Goal: Task Accomplishment & Management: Manage account settings

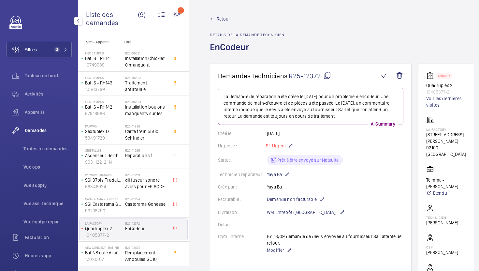
scroll to position [210, 0]
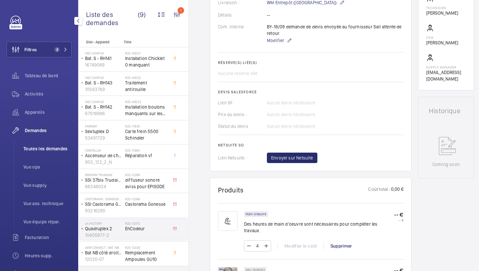
click at [49, 153] on li "Toutes les demandes" at bounding box center [44, 149] width 53 height 16
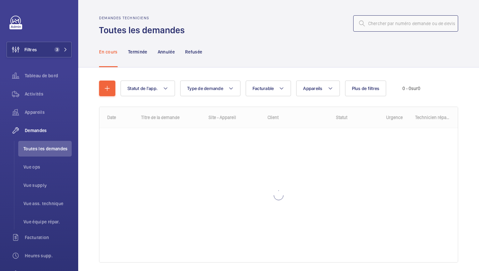
click at [397, 23] on input "text" at bounding box center [405, 23] width 105 height 16
paste input "R25-11260"
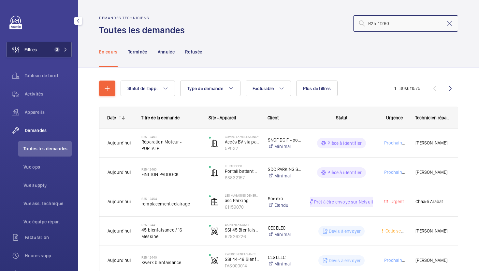
type input "R25-11260"
click at [65, 48] on mat-icon at bounding box center [66, 50] width 4 height 4
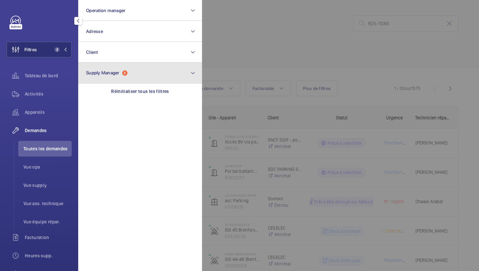
click at [122, 72] on span "Supply Manager 3" at bounding box center [106, 73] width 41 height 6
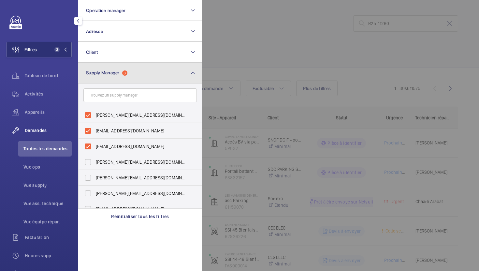
click at [122, 72] on span "Supply Manager 3" at bounding box center [106, 73] width 41 height 6
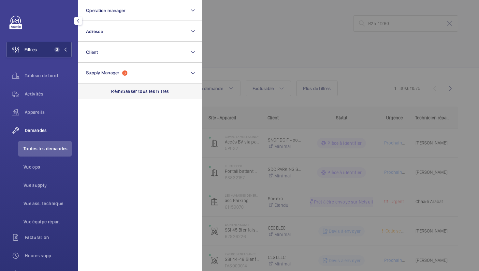
click at [156, 91] on p "Réinitialiser tous les filtres" at bounding box center [140, 91] width 58 height 7
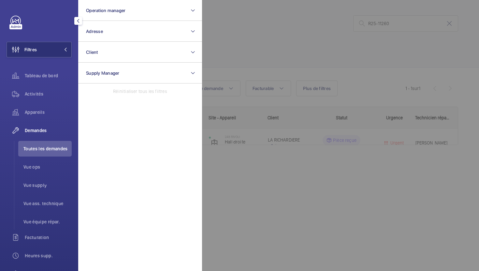
click at [274, 56] on div at bounding box center [441, 135] width 479 height 271
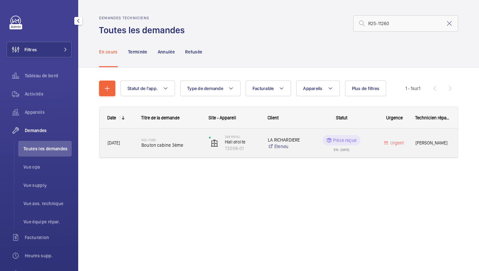
click at [199, 147] on span "Bouton cabine 3ème" at bounding box center [170, 145] width 59 height 7
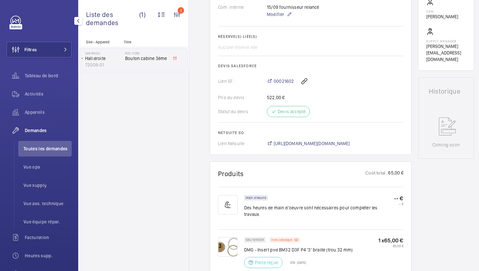
scroll to position [284, 0]
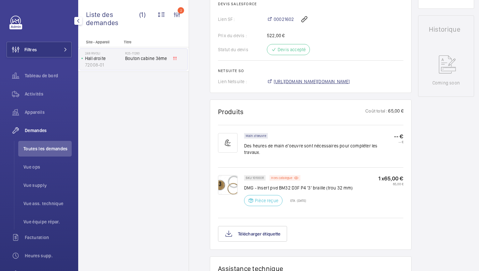
click at [326, 82] on span "https://6461500.app.netsuite.com/app/accounting/transactions/salesord.nl?id=293…" at bounding box center [312, 81] width 76 height 7
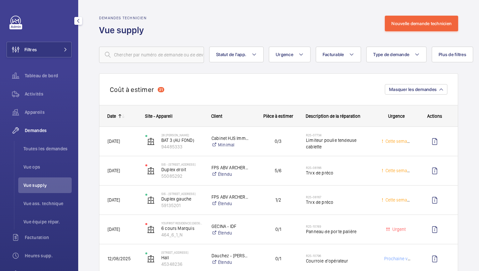
click at [62, 59] on div "Filtres Tableau de bord Activités Appareils Demandes Toutes les demandes Vue op…" at bounding box center [39, 177] width 65 height 323
click at [63, 46] on button "Filtres" at bounding box center [39, 50] width 65 height 16
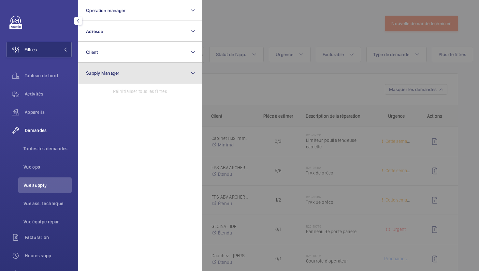
click at [135, 80] on button "Supply Manager" at bounding box center [140, 73] width 124 height 21
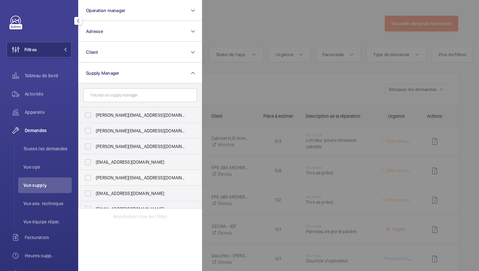
click at [142, 178] on span "[PERSON_NAME][EMAIL_ADDRESS][DOMAIN_NAME]" at bounding box center [141, 177] width 90 height 7
click at [95, 178] on input "[PERSON_NAME][EMAIL_ADDRESS][DOMAIN_NAME]" at bounding box center [87, 177] width 13 height 13
checkbox input "true"
click at [273, 24] on div at bounding box center [441, 135] width 479 height 271
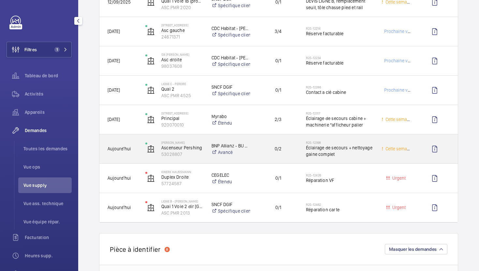
scroll to position [190, 0]
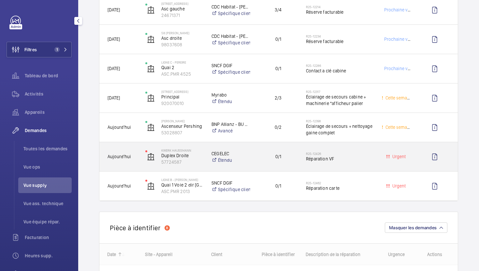
click at [249, 163] on div "CEGELEC Étendu" at bounding box center [227, 157] width 47 height 26
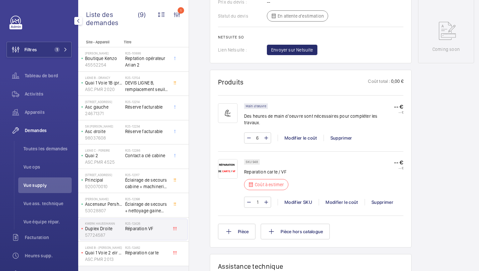
scroll to position [322, 0]
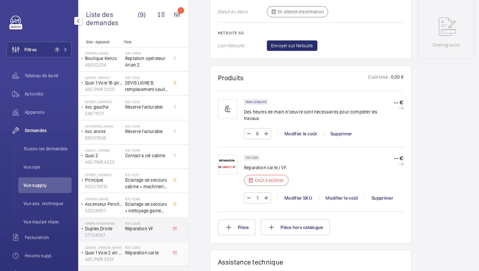
click at [167, 255] on span "Réparation carte" at bounding box center [146, 252] width 43 height 7
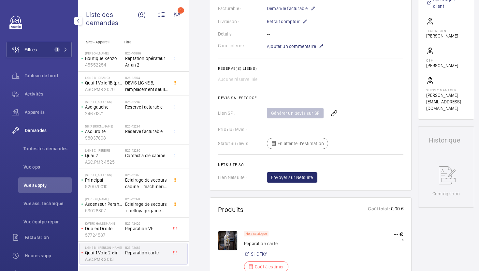
scroll to position [307, 0]
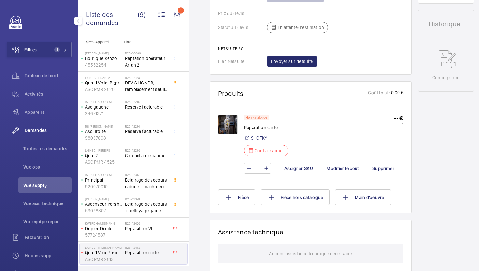
click at [228, 124] on img at bounding box center [228, 125] width 20 height 20
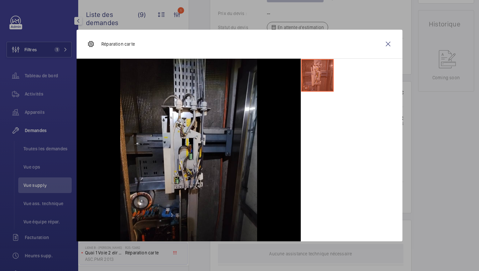
click at [443, 150] on div at bounding box center [239, 135] width 479 height 271
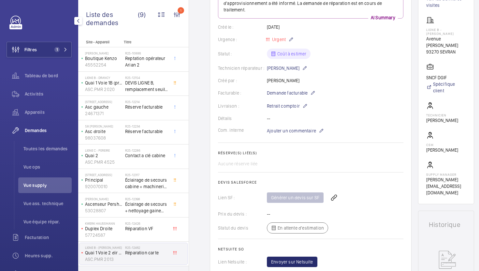
scroll to position [102, 0]
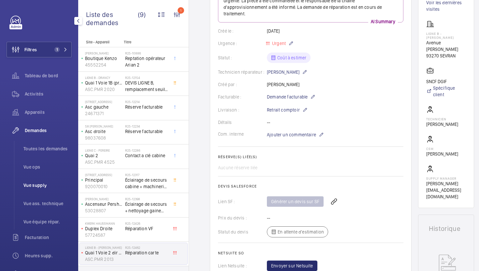
click at [50, 184] on span "Vue supply" at bounding box center [47, 185] width 48 height 7
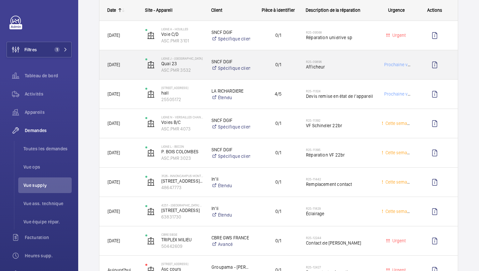
scroll to position [481, 0]
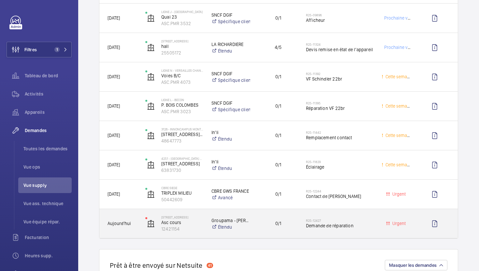
click at [264, 233] on div "0/1" at bounding box center [274, 223] width 47 height 21
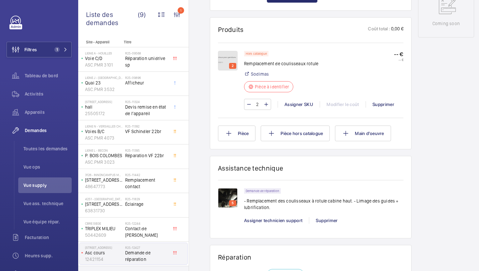
scroll to position [392, 0]
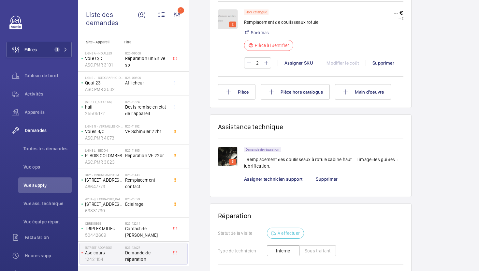
click at [229, 27] on div "2" at bounding box center [232, 25] width 7 height 6
click at [229, 21] on img at bounding box center [228, 19] width 20 height 20
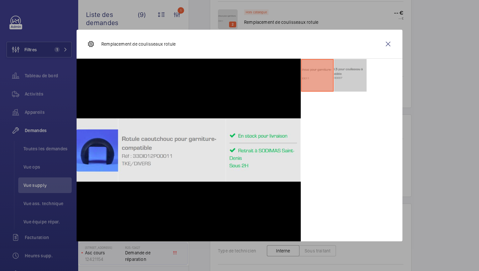
click at [358, 75] on li at bounding box center [350, 75] width 33 height 33
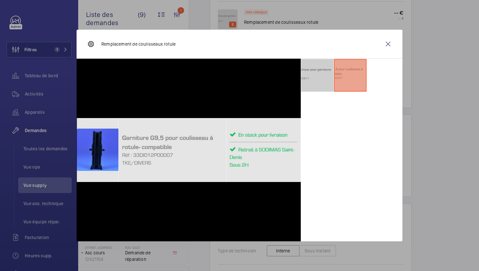
click at [326, 75] on li at bounding box center [317, 75] width 33 height 33
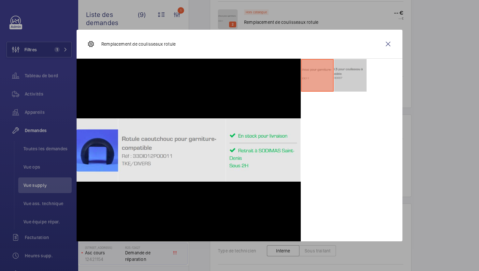
click at [357, 80] on li at bounding box center [350, 75] width 33 height 33
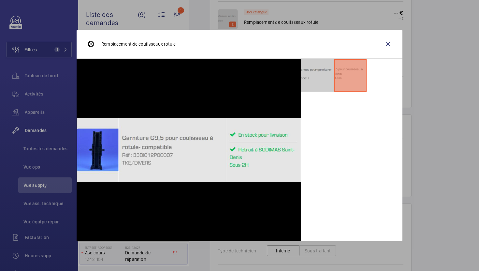
click at [328, 82] on li at bounding box center [317, 75] width 33 height 33
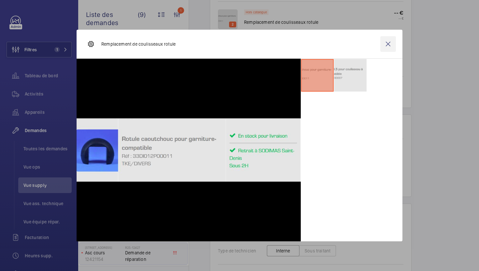
click at [384, 47] on wm-front-icon-button at bounding box center [388, 44] width 16 height 16
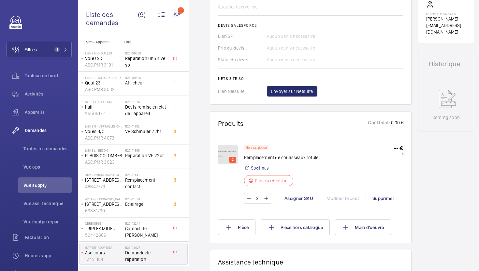
scroll to position [278, 0]
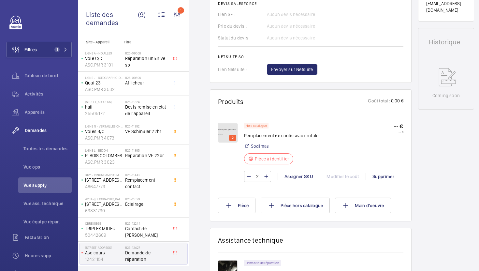
click at [225, 141] on img at bounding box center [228, 133] width 20 height 20
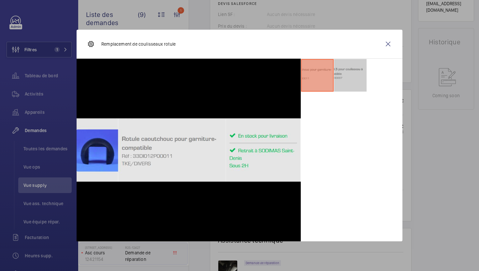
click at [349, 84] on li at bounding box center [350, 75] width 33 height 33
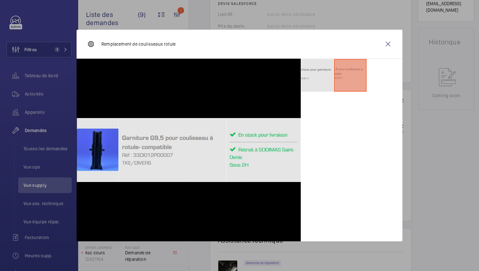
click at [326, 53] on div "Remplacement de coulisseaux rotule" at bounding box center [240, 44] width 326 height 29
click at [321, 67] on li at bounding box center [317, 75] width 33 height 33
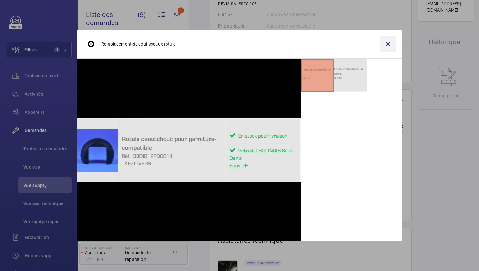
click at [389, 45] on wm-front-icon-button at bounding box center [388, 44] width 16 height 16
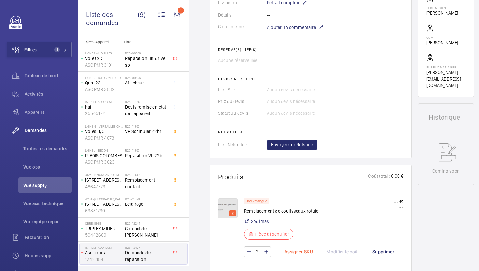
scroll to position [222, 0]
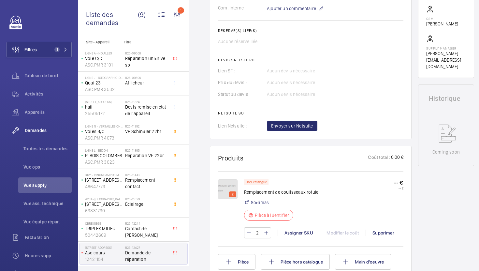
click at [223, 195] on img at bounding box center [228, 189] width 20 height 20
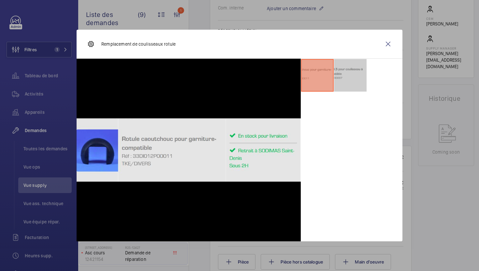
click at [351, 80] on li at bounding box center [350, 75] width 33 height 33
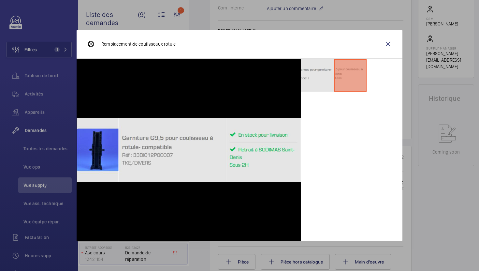
click at [413, 184] on div at bounding box center [239, 135] width 479 height 271
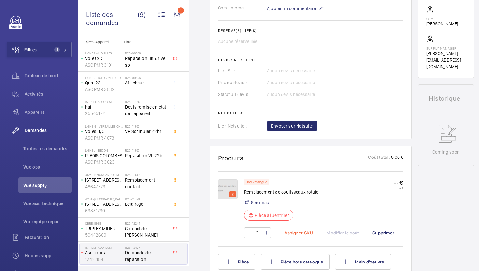
click at [292, 236] on div "Assigner SKU" at bounding box center [299, 232] width 42 height 7
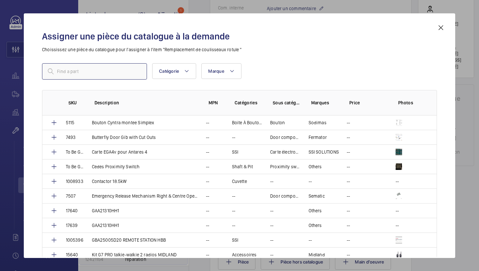
click at [122, 73] on input "text" at bounding box center [94, 71] width 105 height 16
paste input "1006417"
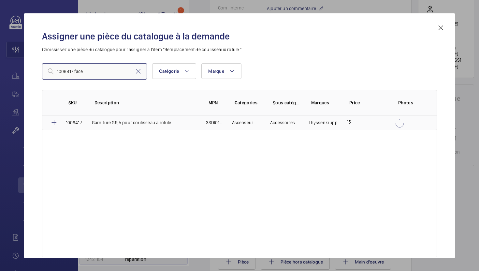
type input "1006417 face"
click at [135, 125] on p "Garniture G9,5 pour coulisseau a rotule" at bounding box center [132, 122] width 80 height 7
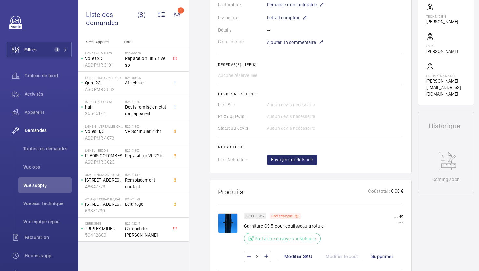
scroll to position [235, 0]
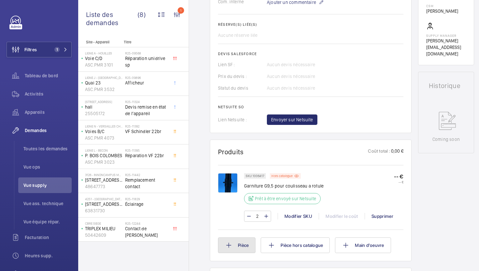
click at [247, 243] on button "Pièce" at bounding box center [236, 245] width 37 height 16
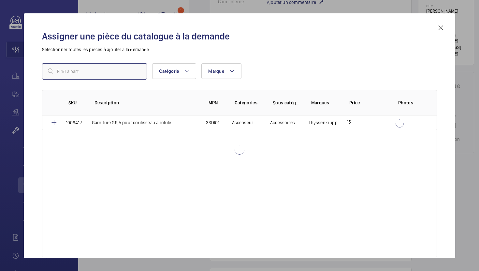
click at [102, 73] on input "text" at bounding box center [94, 71] width 105 height 16
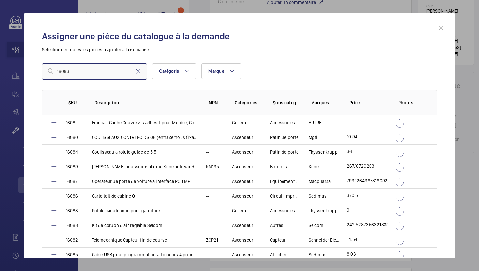
type input "16083"
click at [125, 212] on p "Rotule caoutchouc pour garniture" at bounding box center [126, 210] width 68 height 7
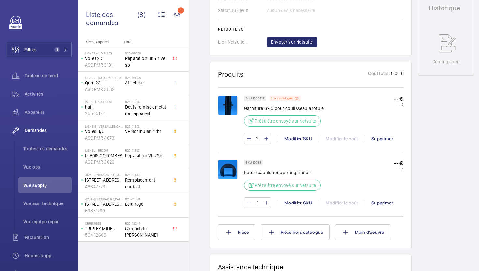
scroll to position [308, 0]
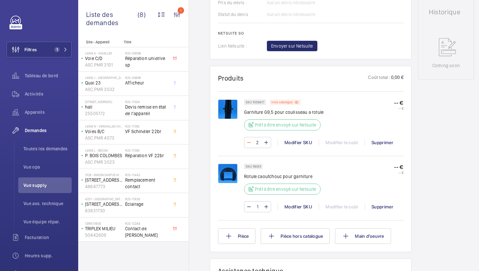
click at [250, 142] on mat-icon at bounding box center [248, 142] width 5 height 8
type input "1"
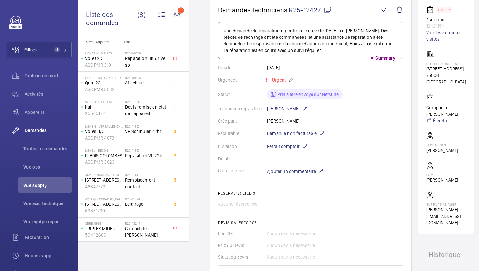
scroll to position [175, 0]
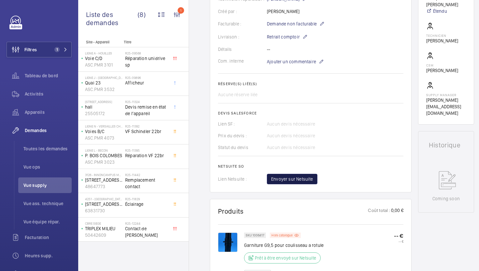
click at [306, 177] on span "Envoyer sur Netsuite" at bounding box center [292, 179] width 42 height 7
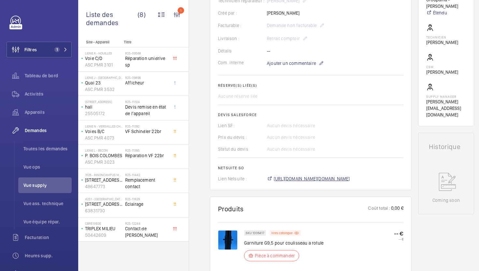
scroll to position [179, 0]
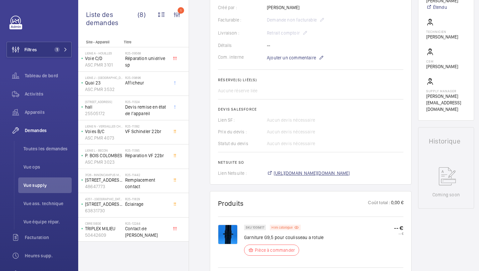
click at [335, 173] on span "https://6461500.app.netsuite.com/app/accounting/transactions/salesord.nl?id=301…" at bounding box center [312, 173] width 76 height 7
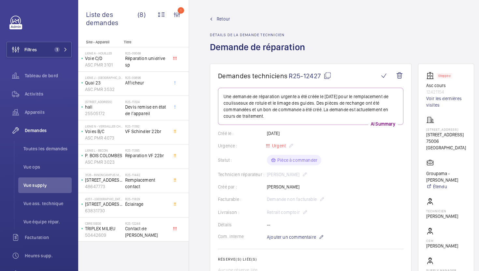
click at [329, 74] on mat-icon at bounding box center [328, 76] width 8 height 8
drag, startPoint x: 454, startPoint y: 139, endPoint x: 428, endPoint y: 137, distance: 26.2
click at [428, 137] on wm-front-card "Stopped Asc cours 12421154 Voir les dernières visites 12-17 rue Littré 12 Rue L…" at bounding box center [446, 182] width 56 height 236
copy div "12 Rue Littré 75006 PARIS"
click at [156, 240] on div "R25-12244 Contact de frein" at bounding box center [146, 230] width 43 height 19
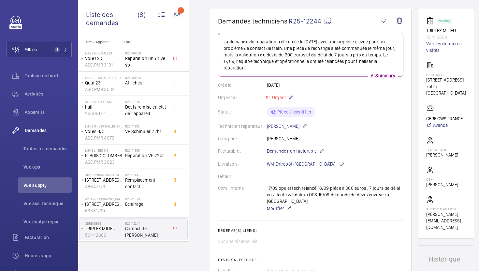
scroll to position [60, 0]
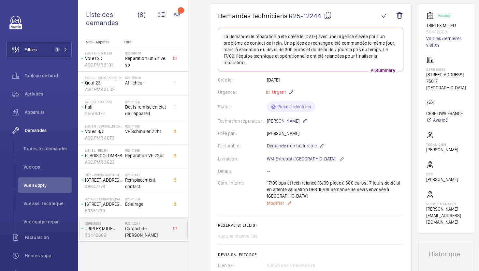
click at [273, 200] on span "Modifier" at bounding box center [275, 203] width 17 height 7
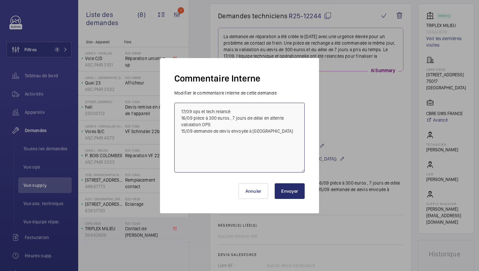
click at [177, 111] on textarea "17/09 ops et tech relancé 16/09 piéce à 300 euros , 7 jours de délai en attente…" at bounding box center [239, 138] width 130 height 70
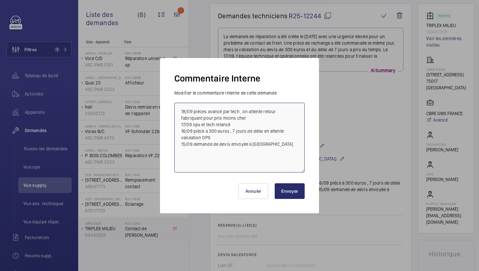
type textarea "18/09 piéces avancé par tech , on attente retour fabriquant pour prix moins che…"
click at [293, 189] on button "Envoyer" at bounding box center [290, 191] width 30 height 16
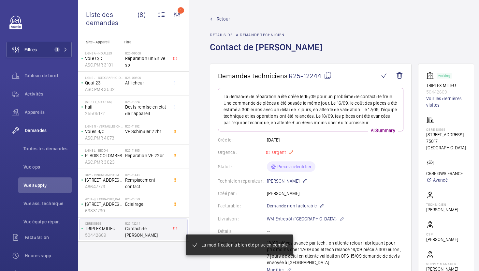
click at [292, 153] on mat-icon at bounding box center [290, 152] width 5 height 8
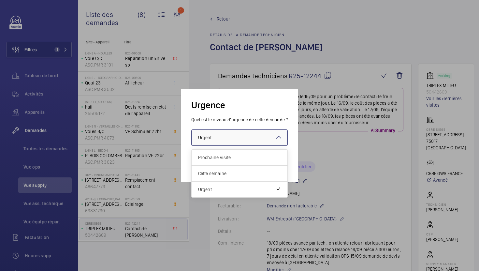
click at [258, 140] on div at bounding box center [240, 138] width 96 height 16
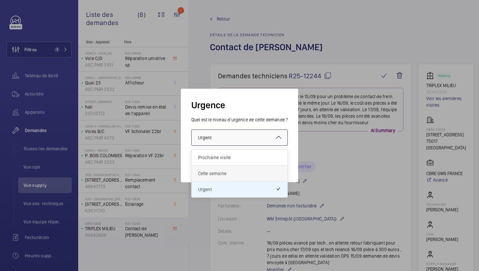
click at [239, 175] on span "Cette semaine" at bounding box center [239, 173] width 83 height 7
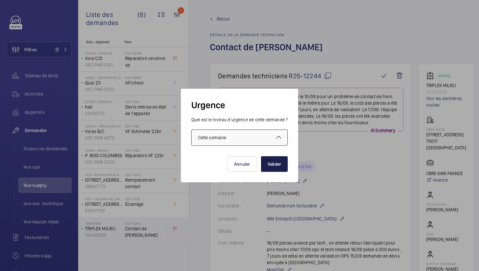
click at [284, 165] on button "Valider" at bounding box center [274, 164] width 27 height 16
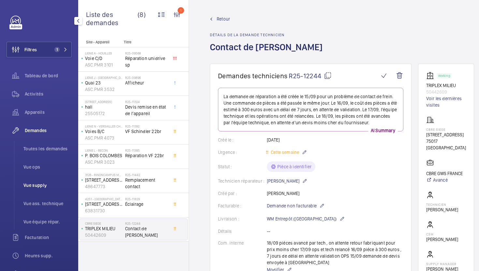
click at [48, 185] on span "Vue supply" at bounding box center [47, 185] width 48 height 7
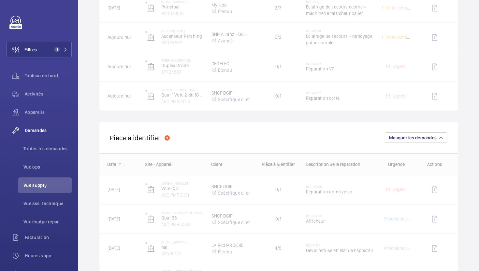
scroll to position [281, 0]
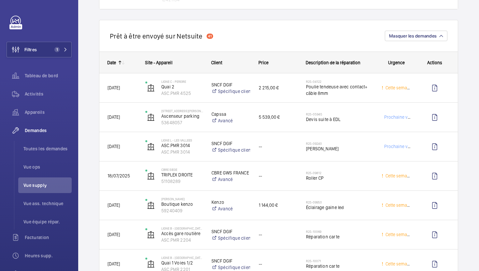
scroll to position [710, 0]
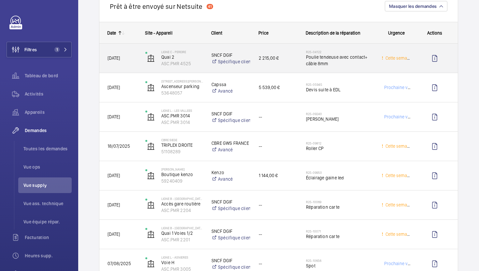
click at [363, 65] on span "Poulie tendeuse avec contact+ câble 8mm" at bounding box center [339, 60] width 67 height 13
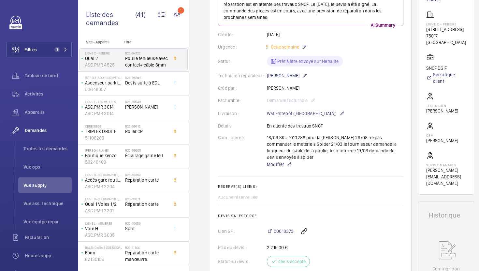
scroll to position [104, 0]
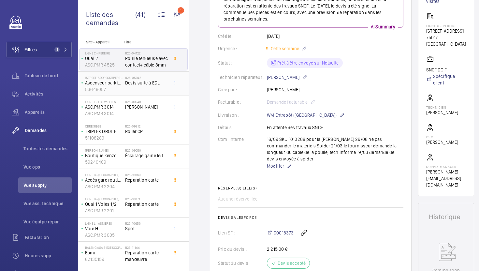
click at [147, 81] on span "Devis suite à EDL" at bounding box center [146, 83] width 43 height 7
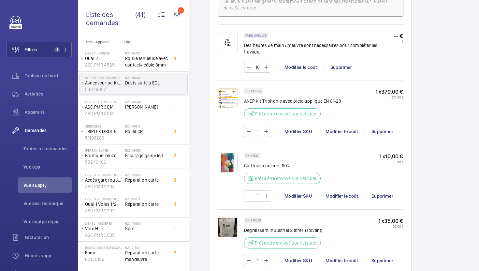
scroll to position [515, 0]
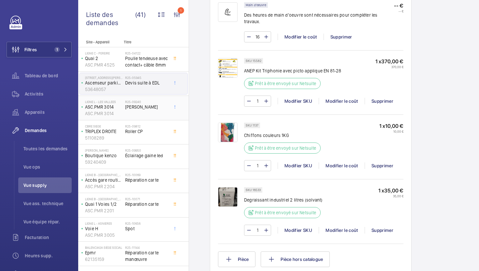
click at [167, 110] on div "R25-09240 Carte Frein" at bounding box center [146, 109] width 43 height 19
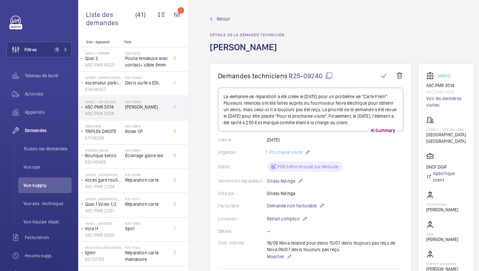
click at [328, 80] on mat-icon at bounding box center [329, 76] width 8 height 8
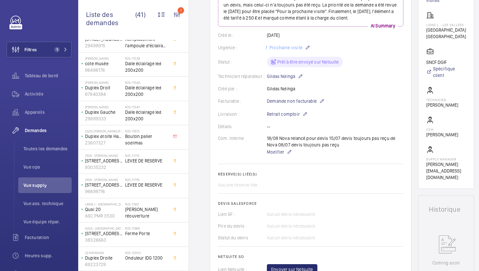
scroll to position [286, 0]
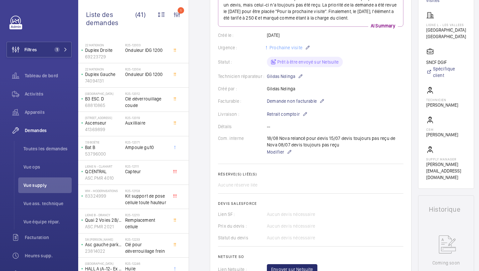
scroll to position [473, 0]
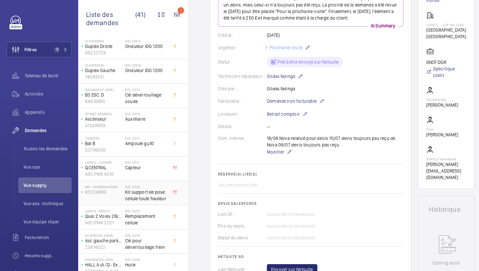
click at [163, 199] on span "Kit support de pose cellule toute hauteur" at bounding box center [146, 195] width 43 height 13
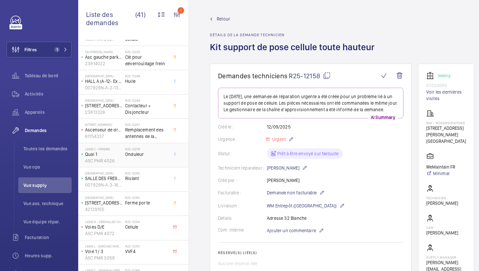
scroll to position [657, 0]
click at [156, 227] on span "Cellule" at bounding box center [146, 226] width 43 height 7
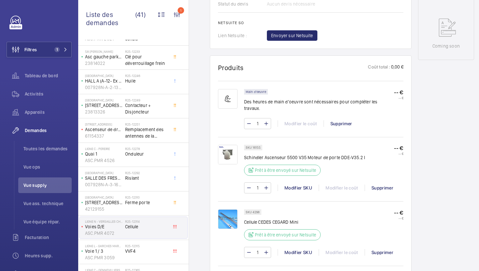
scroll to position [348, 0]
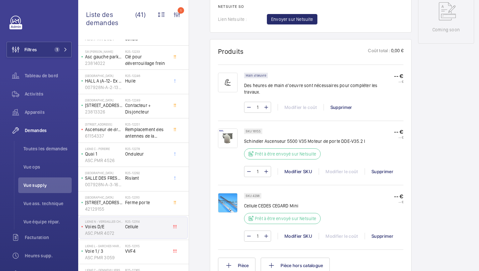
click at [256, 195] on p "SKU 4298" at bounding box center [253, 196] width 14 height 2
copy p "4298"
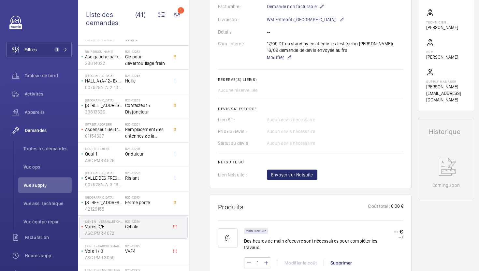
scroll to position [149, 0]
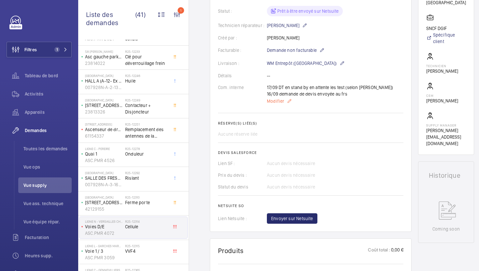
click at [281, 100] on span "Modifier" at bounding box center [275, 101] width 17 height 7
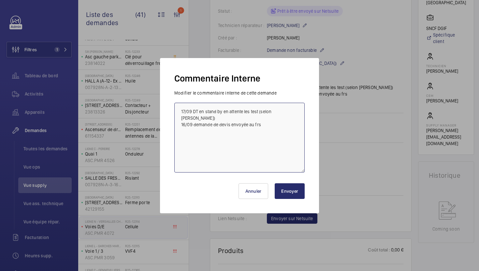
click at [180, 111] on textarea "17/09 DT en stand by en attente les test (selon olivier R) 16/09 demande de dev…" at bounding box center [239, 138] width 130 height 70
type textarea "18/09 vu avec ops et expert, commander la cellule seulement 17/09 DT en stand b…"
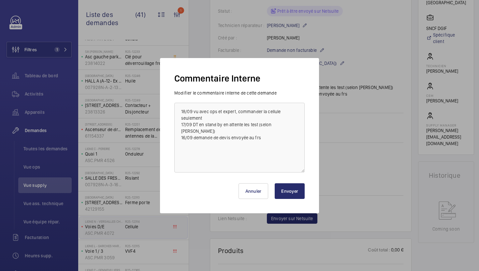
click at [306, 198] on div "Annuler Envoyer" at bounding box center [240, 189] width 136 height 34
click at [299, 196] on button "Envoyer" at bounding box center [290, 191] width 30 height 16
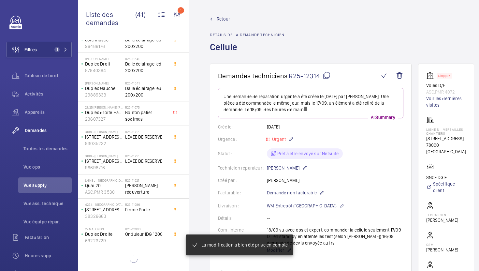
scroll to position [43, 0]
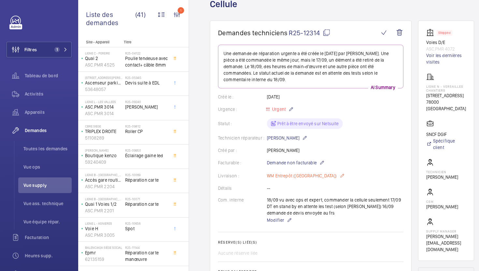
click at [303, 177] on p "WM Entrepôt ([GEOGRAPHIC_DATA])" at bounding box center [306, 176] width 78 height 8
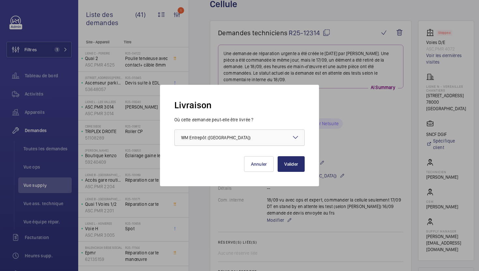
click at [260, 139] on div at bounding box center [240, 138] width 130 height 16
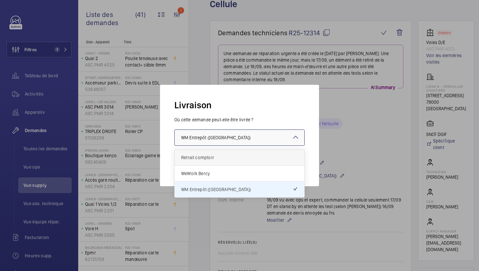
click at [249, 157] on span "Retrait comptoir" at bounding box center [239, 157] width 117 height 7
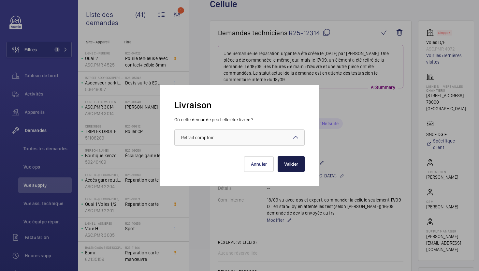
click at [294, 168] on button "Valider" at bounding box center [291, 164] width 27 height 16
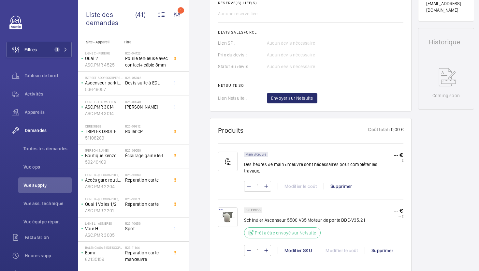
scroll to position [321, 0]
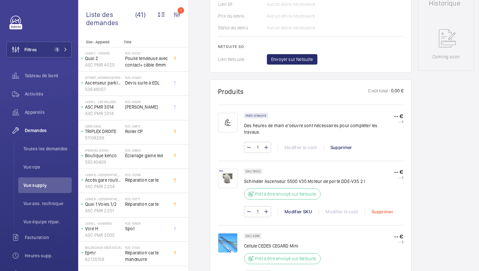
click at [374, 208] on div "Supprimer" at bounding box center [382, 211] width 35 height 7
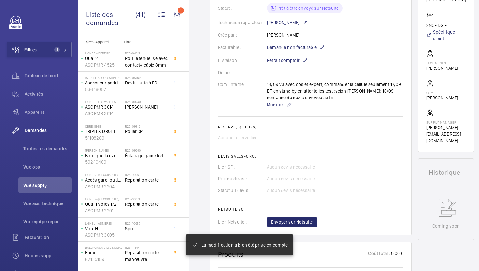
scroll to position [124, 0]
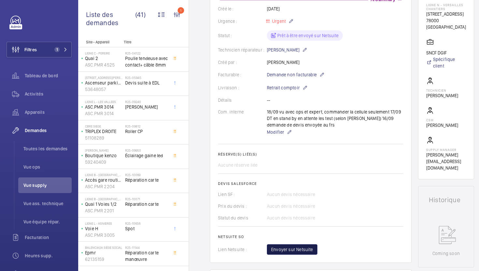
click at [303, 249] on span "Envoyer sur Netsuite" at bounding box center [292, 249] width 42 height 7
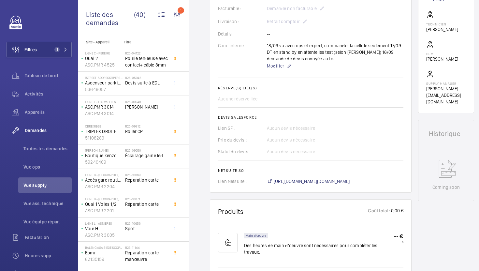
scroll to position [255, 0]
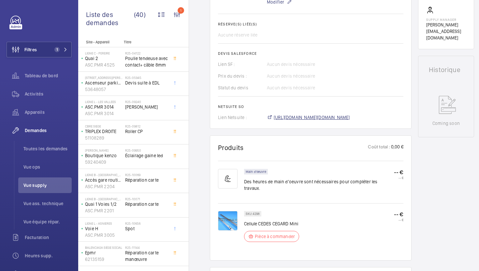
click at [327, 118] on span "https://6461500.app.netsuite.com/app/accounting/transactions/salesord.nl?id=301…" at bounding box center [312, 117] width 76 height 7
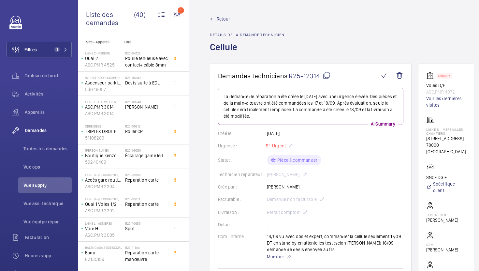
click at [330, 74] on mat-icon at bounding box center [327, 76] width 8 height 8
type textarea "R25-12314"
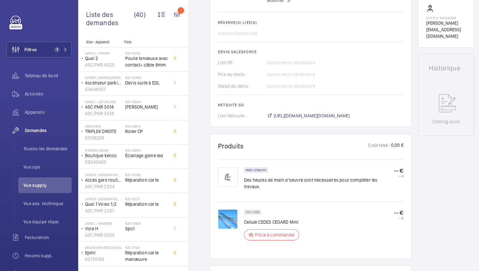
scroll to position [262, 0]
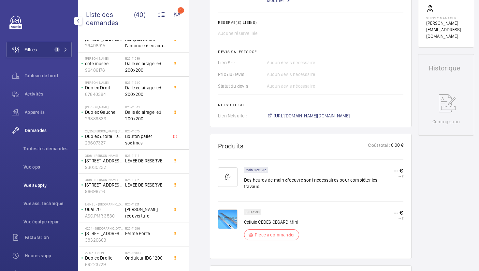
click at [45, 183] on span "Vue supply" at bounding box center [47, 185] width 48 height 7
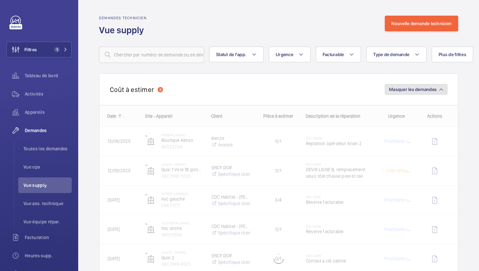
click at [420, 89] on span "Masquer les demandes" at bounding box center [413, 89] width 48 height 5
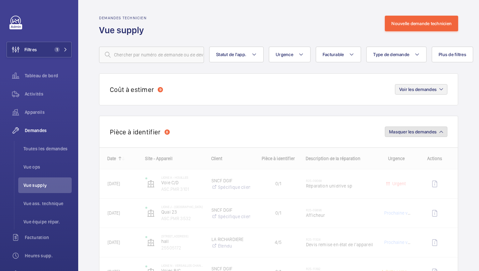
click at [416, 131] on span "Masquer les demandes" at bounding box center [413, 131] width 48 height 5
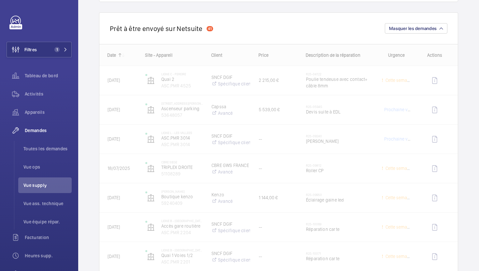
scroll to position [148, 0]
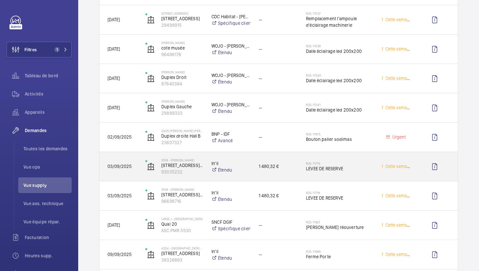
scroll to position [502, 0]
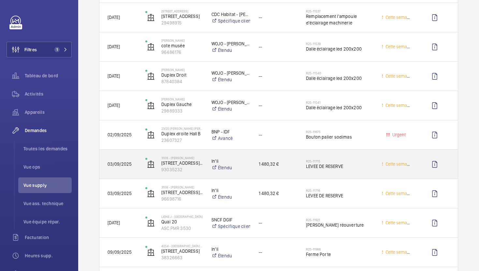
click at [372, 169] on div "R25-11715 LEVEE DE RESERVE" at bounding box center [339, 164] width 67 height 19
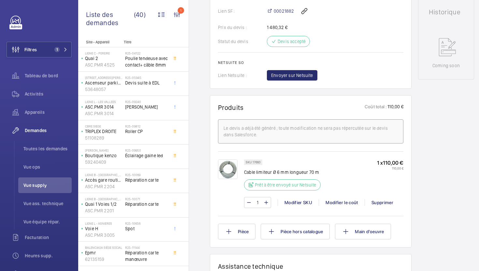
scroll to position [302, 0]
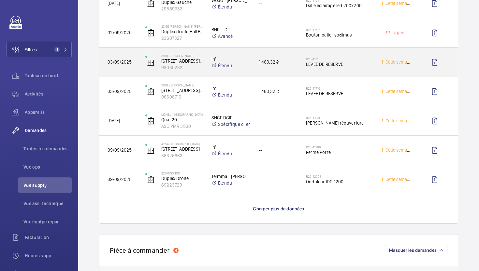
scroll to position [651, 0]
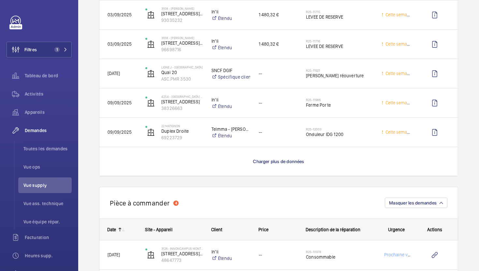
click at [281, 166] on wm-front-load-more-cell "Charger plus de données" at bounding box center [278, 161] width 358 height 29
click at [284, 163] on span "Charger plus de données" at bounding box center [278, 161] width 51 height 5
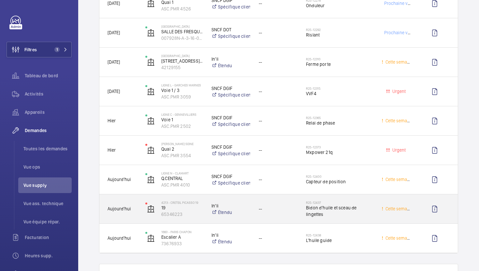
scroll to position [1135, 0]
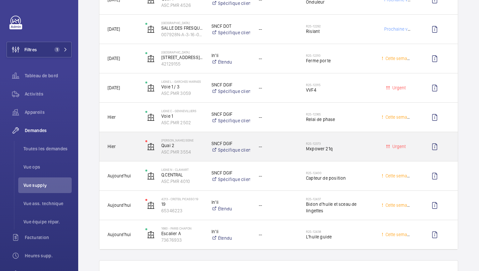
click at [364, 152] on div "R25-12373 Mxpower 21q" at bounding box center [339, 146] width 67 height 19
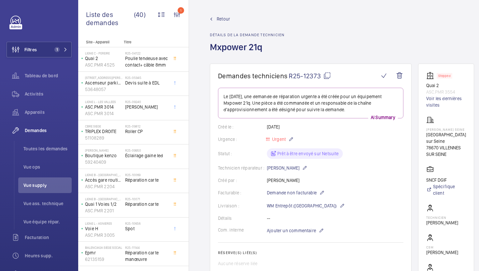
click at [330, 76] on mat-icon at bounding box center [327, 76] width 8 height 8
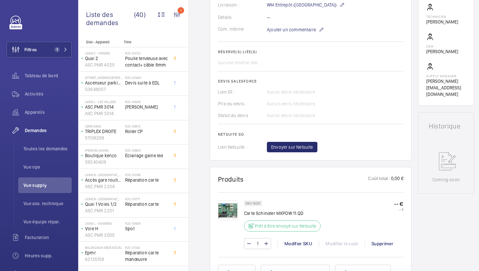
scroll to position [215, 0]
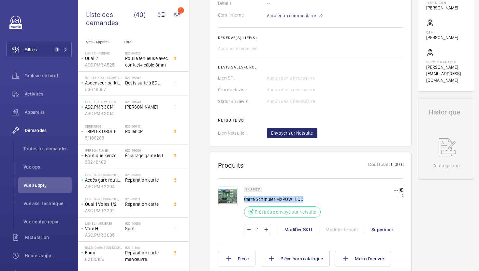
drag, startPoint x: 303, startPoint y: 199, endPoint x: 244, endPoint y: 199, distance: 59.3
click at [244, 199] on p "Carte Schindler MXPOW 11.QD" at bounding box center [284, 199] width 80 height 7
copy p "Carte Schindler MXPOW 11.QD"
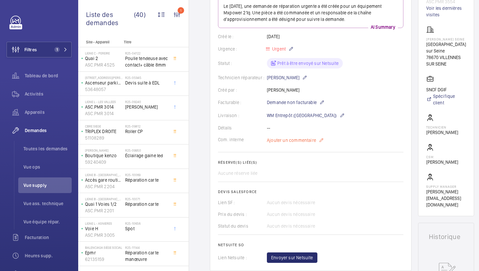
click at [283, 142] on span "Ajouter un commentaire" at bounding box center [291, 140] width 49 height 7
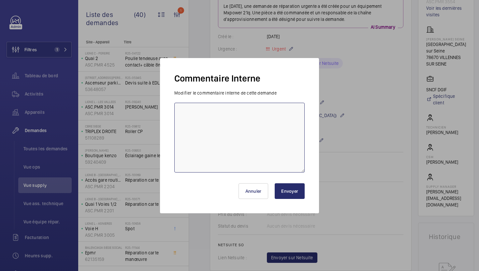
click at [258, 142] on textarea at bounding box center [239, 138] width 130 height 70
type textarea "18/09 en attente retour fournisseur pour devis"
click at [291, 193] on button "Envoyer" at bounding box center [290, 191] width 30 height 16
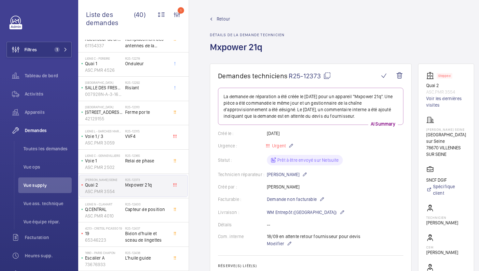
scroll to position [748, 0]
click at [152, 214] on div "R25-12400 Capteur de position" at bounding box center [146, 211] width 43 height 19
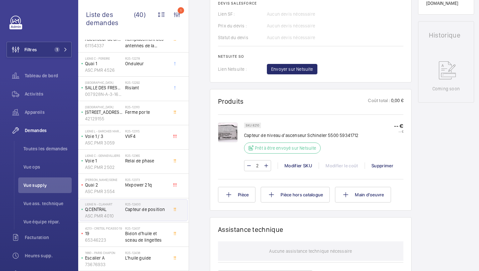
scroll to position [285, 0]
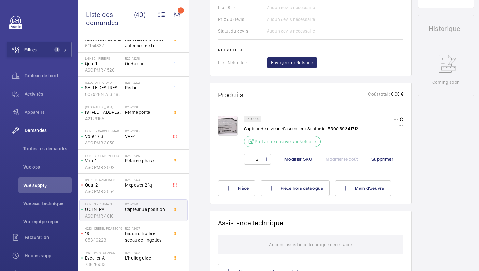
click at [231, 129] on img at bounding box center [228, 126] width 20 height 20
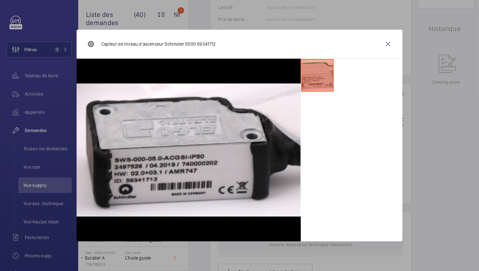
click at [450, 166] on div at bounding box center [239, 135] width 479 height 271
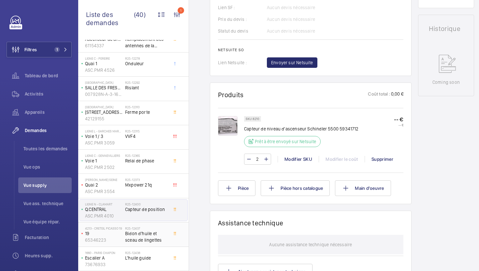
click at [163, 233] on span "Bidon d'huile et sceau de lingettes" at bounding box center [146, 236] width 43 height 13
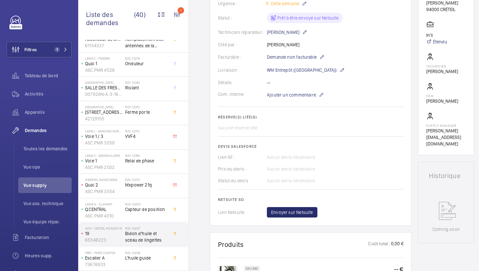
scroll to position [141, 0]
click at [156, 265] on div "R25-12438 L'huile guide" at bounding box center [146, 260] width 43 height 19
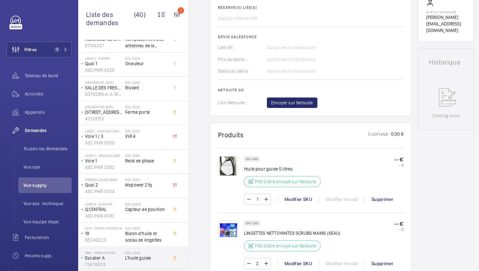
scroll to position [373, 0]
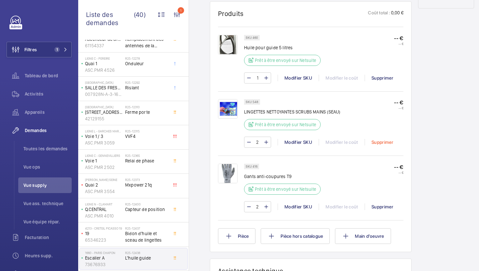
click at [380, 142] on div "Supprimer" at bounding box center [382, 142] width 35 height 7
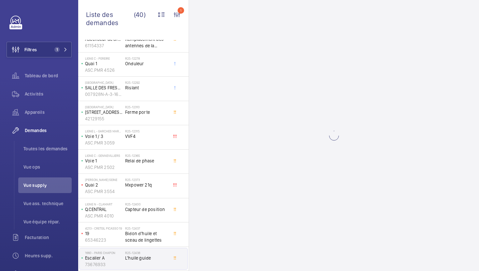
scroll to position [0, 0]
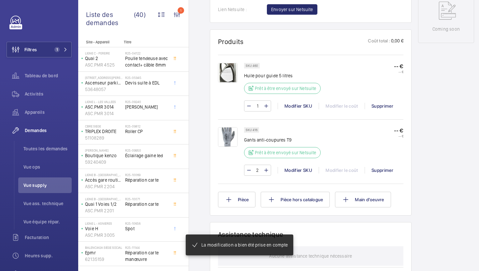
scroll to position [345, 0]
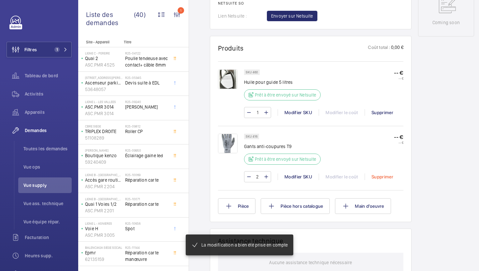
click at [384, 178] on div "Supprimer" at bounding box center [382, 176] width 35 height 7
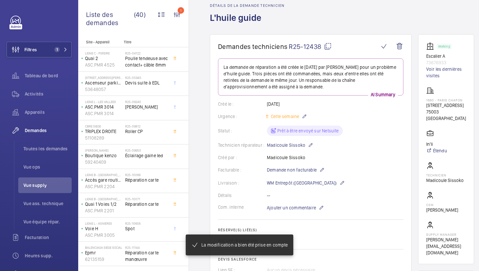
scroll to position [36, 0]
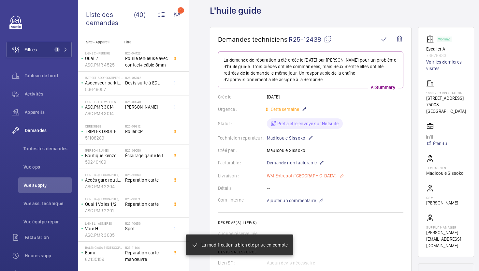
click at [299, 176] on p "WM Entrepôt ([GEOGRAPHIC_DATA])" at bounding box center [306, 176] width 78 height 8
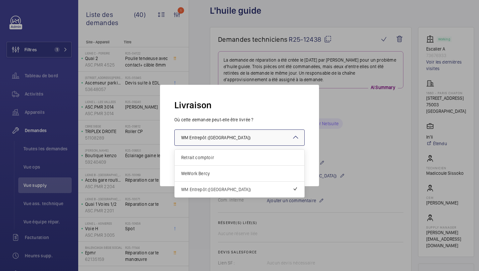
click at [269, 132] on div at bounding box center [240, 138] width 130 height 16
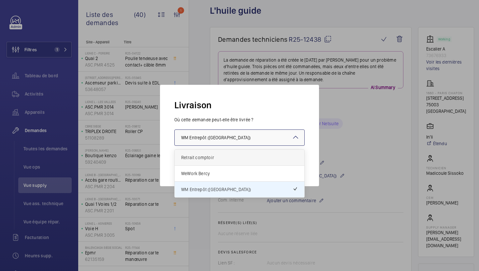
click at [250, 157] on span "Retrait comptoir" at bounding box center [239, 157] width 117 height 7
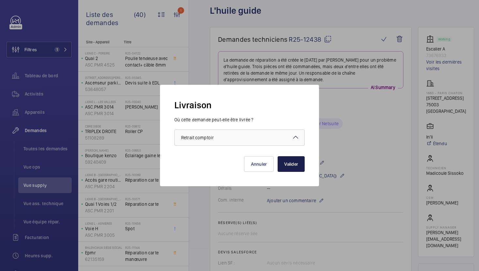
click at [300, 167] on button "Valider" at bounding box center [291, 164] width 27 height 16
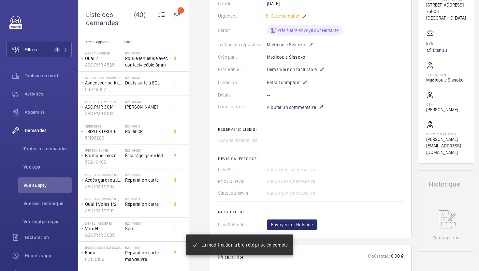
scroll to position [134, 0]
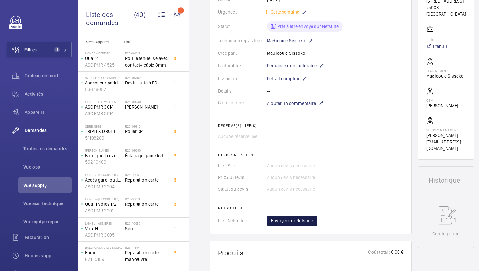
click at [299, 220] on span "Envoyer sur Netsuite" at bounding box center [292, 220] width 42 height 7
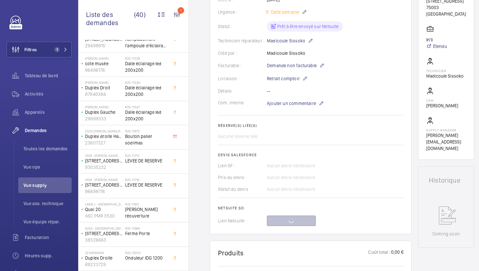
scroll to position [286, 0]
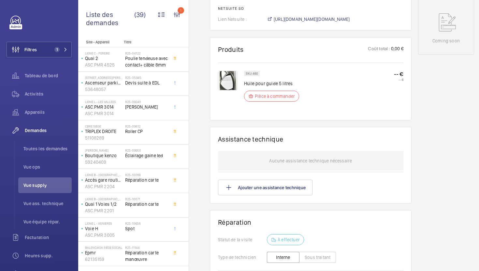
scroll to position [302, 0]
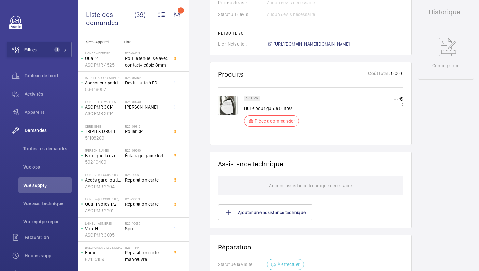
click at [319, 47] on span "https://6461500.app.netsuite.com/app/accounting/transactions/salesord.nl?id=301…" at bounding box center [312, 44] width 76 height 7
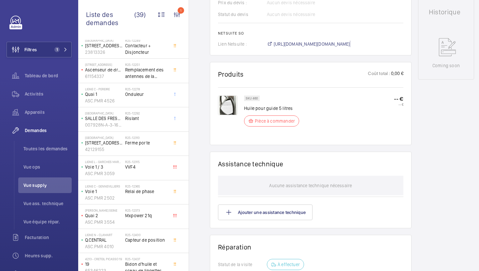
scroll to position [723, 0]
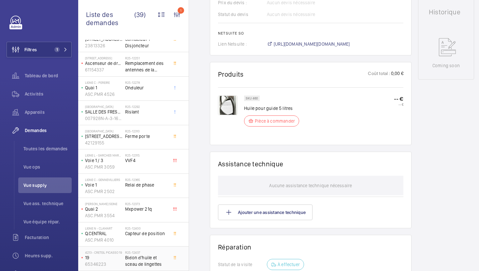
click at [154, 258] on span "Bidon d'huile et sceau de lingettes" at bounding box center [146, 260] width 43 height 13
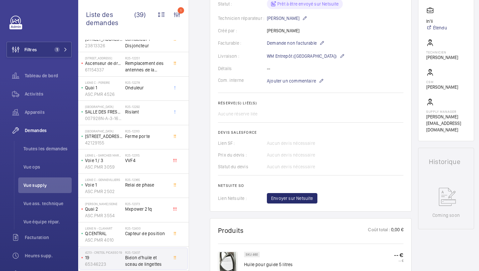
scroll to position [151, 0]
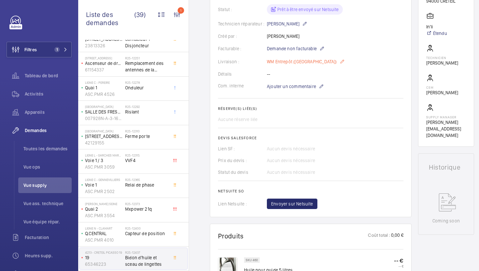
click at [304, 59] on p "WM Entrepôt ([GEOGRAPHIC_DATA])" at bounding box center [306, 62] width 78 height 8
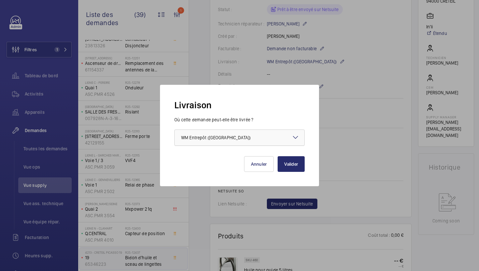
click at [264, 134] on div at bounding box center [240, 138] width 130 height 16
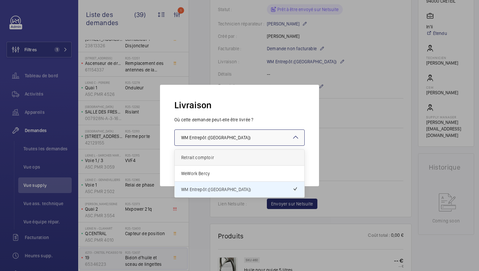
click at [245, 156] on span "Retrait comptoir" at bounding box center [239, 157] width 117 height 7
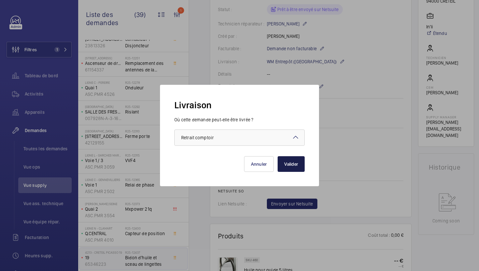
click at [298, 168] on button "Valider" at bounding box center [291, 164] width 27 height 16
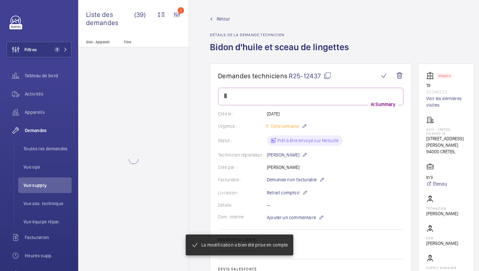
scroll to position [0, 0]
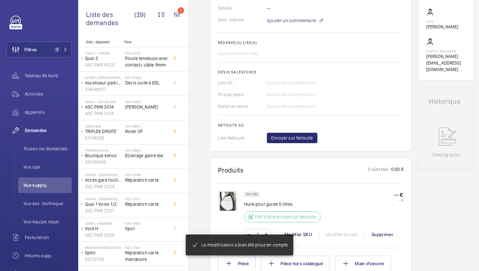
scroll to position [217, 0]
click at [304, 141] on button "Envoyer sur Netsuite" at bounding box center [292, 137] width 51 height 10
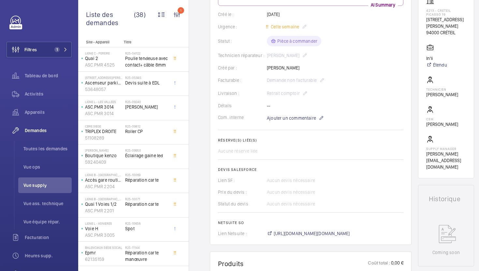
scroll to position [142, 0]
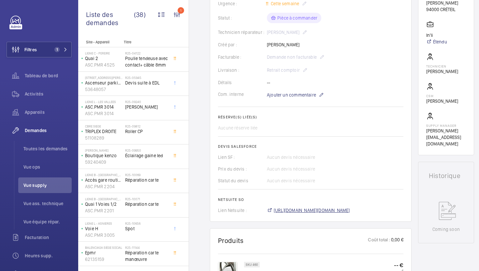
click at [327, 211] on span "https://6461500.app.netsuite.com/app/accounting/transactions/salesord.nl?id=301…" at bounding box center [312, 210] width 76 height 7
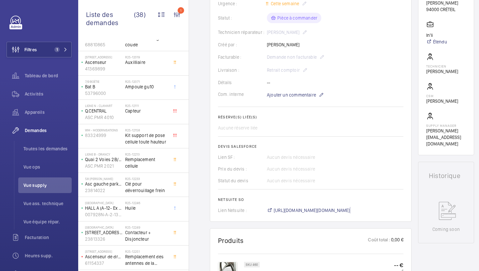
scroll to position [699, 0]
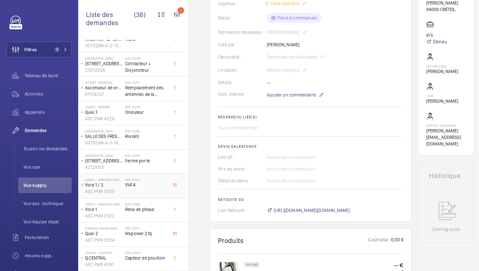
click at [159, 194] on div "R25-12315 VVF4" at bounding box center [146, 187] width 43 height 19
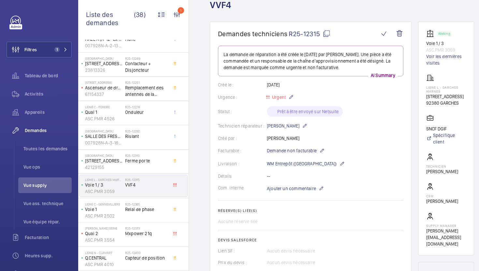
scroll to position [38, 0]
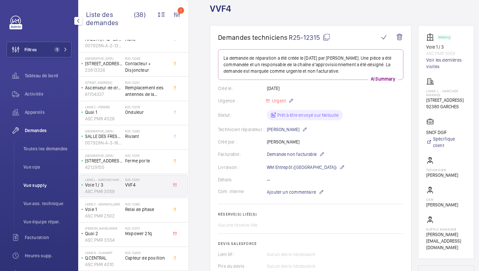
click at [54, 187] on span "Vue supply" at bounding box center [47, 185] width 48 height 7
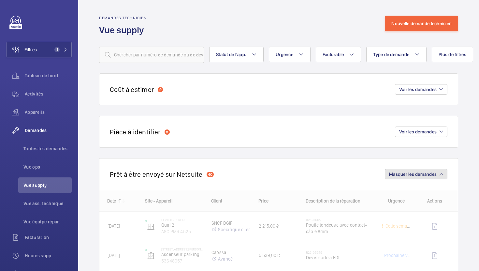
click at [416, 174] on span "Masquer les demandes" at bounding box center [413, 173] width 48 height 5
